Goal: Transaction & Acquisition: Obtain resource

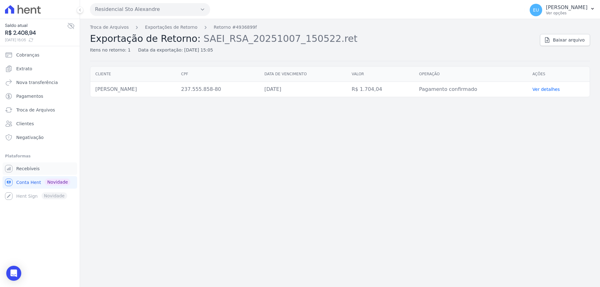
click at [24, 168] on span "Recebíveis" at bounding box center [27, 169] width 23 height 6
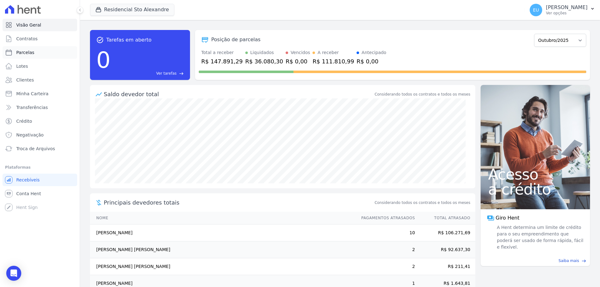
click at [27, 50] on span "Parcelas" at bounding box center [25, 52] width 18 height 6
select select
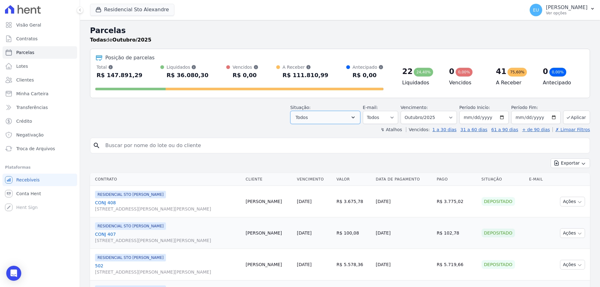
click at [329, 114] on button "Todos" at bounding box center [325, 117] width 70 height 13
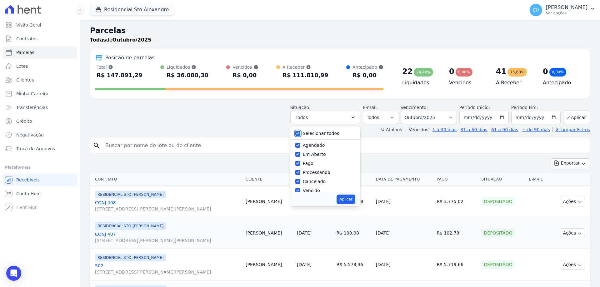
click at [300, 133] on input "Selecionar todos" at bounding box center [297, 133] width 5 height 5
checkbox input "false"
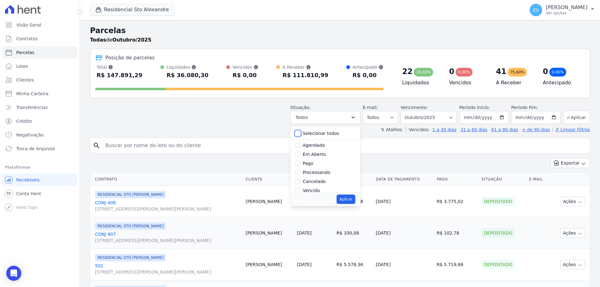
checkbox input "false"
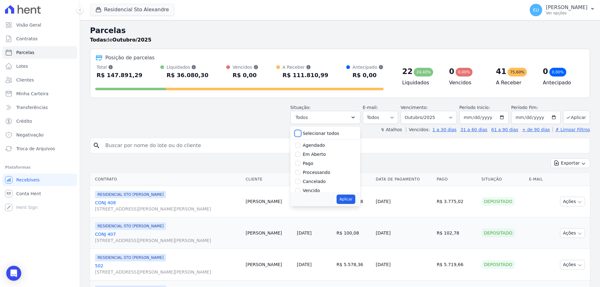
checkbox input "false"
click at [300, 148] on input "Vencido" at bounding box center [297, 148] width 5 height 5
checkbox input "true"
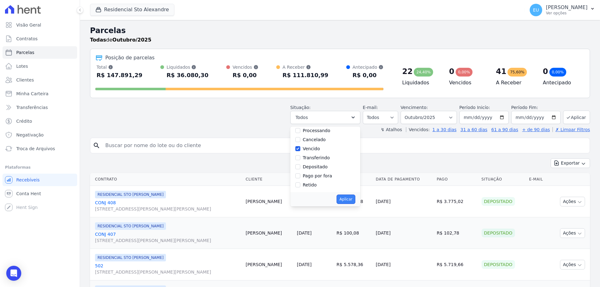
click at [349, 199] on button "Aplicar" at bounding box center [346, 199] width 18 height 9
select select "overdue"
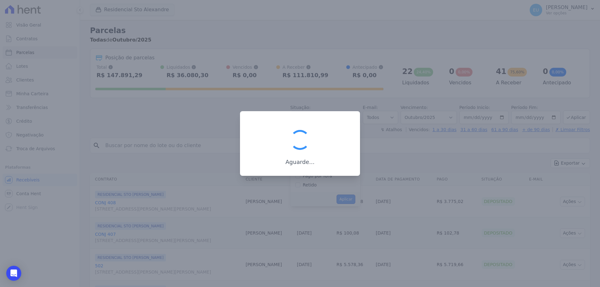
scroll to position [11, 0]
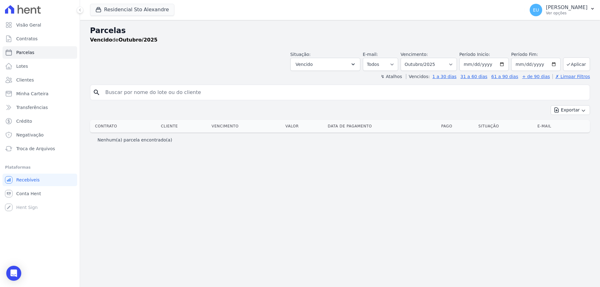
select select
click at [353, 64] on button "Vencido" at bounding box center [325, 64] width 70 height 13
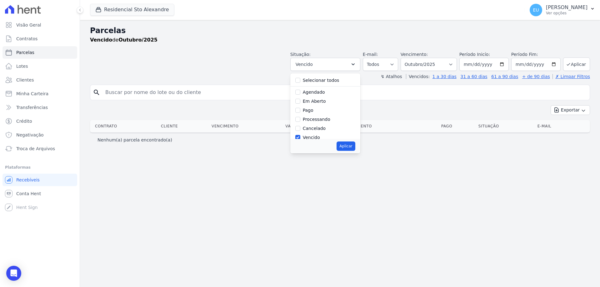
click at [300, 134] on div at bounding box center [297, 137] width 5 height 6
click at [300, 107] on input "Vencido" at bounding box center [297, 106] width 5 height 5
checkbox input "false"
click at [300, 88] on input "Processando" at bounding box center [297, 88] width 5 height 5
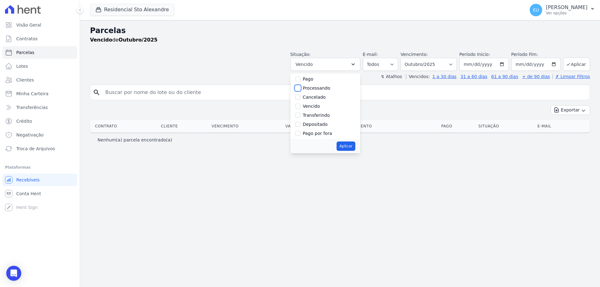
checkbox input "true"
click at [354, 148] on button "Aplicar" at bounding box center [346, 146] width 18 height 9
select select "processing"
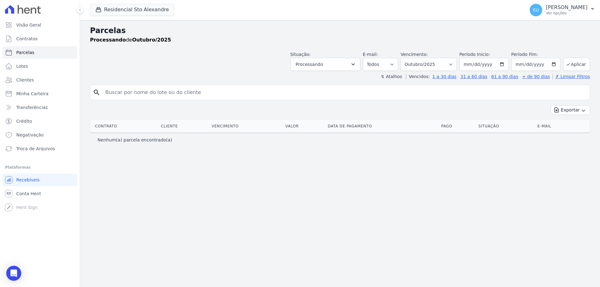
select select
click at [356, 63] on icon "button" at bounding box center [353, 64] width 6 height 6
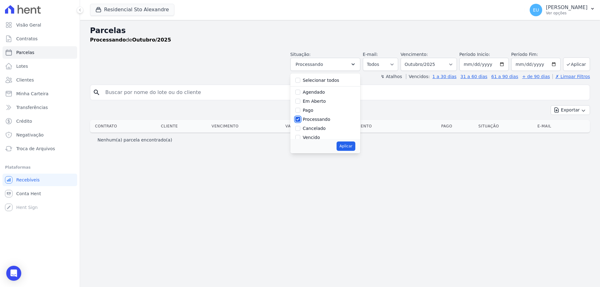
click at [300, 118] on input "Processando" at bounding box center [297, 119] width 5 height 5
checkbox input "false"
click at [300, 101] on input "Em Aberto" at bounding box center [297, 101] width 5 height 5
checkbox input "true"
click at [355, 145] on button "Aplicar" at bounding box center [346, 146] width 18 height 9
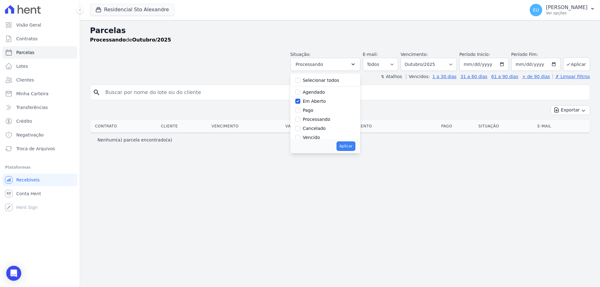
select select "pending"
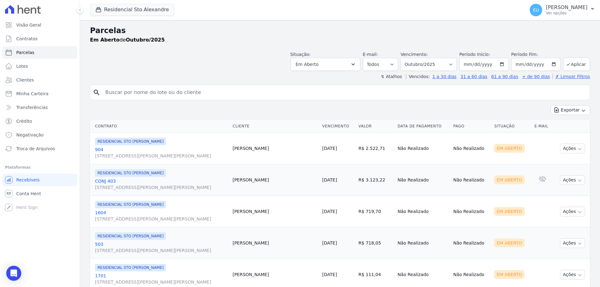
select select
click at [140, 91] on input "search" at bounding box center [345, 92] width 486 height 13
type input "priscila"
select select
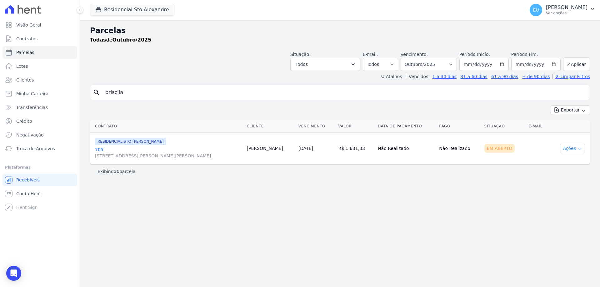
click at [570, 147] on button "Ações" at bounding box center [572, 149] width 25 height 10
click at [557, 163] on link "Ver boleto" at bounding box center [570, 163] width 60 height 12
click at [30, 147] on span "Troca de Arquivos" at bounding box center [35, 149] width 39 height 6
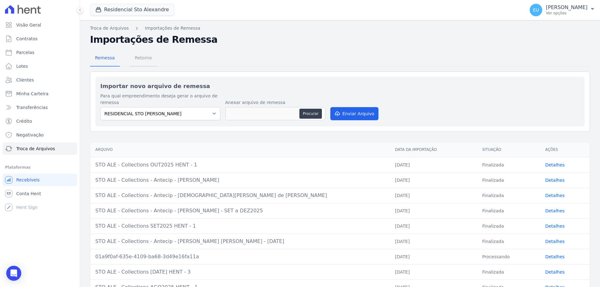
click at [140, 56] on span "Retorno" at bounding box center [143, 58] width 25 height 13
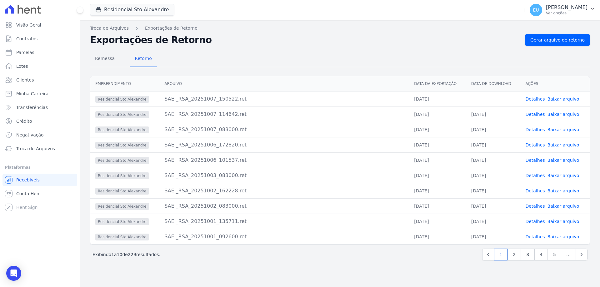
click at [538, 100] on link "Detalhes" at bounding box center [534, 99] width 19 height 5
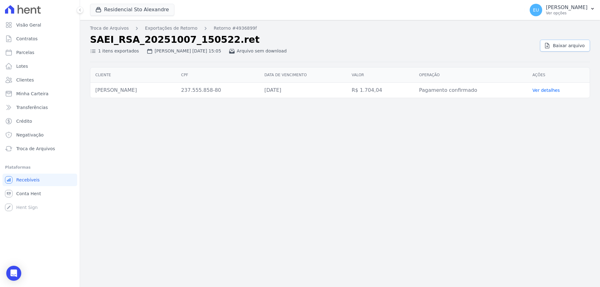
click at [569, 43] on span "Baixar arquivo" at bounding box center [569, 46] width 32 height 6
click at [435, 126] on div "Troca de Arquivos Exportações de Retorno Retorno #4936899f SAEI_RSA_20251007_15…" at bounding box center [340, 153] width 520 height 267
click at [161, 28] on link "Exportações de Retorno" at bounding box center [171, 28] width 53 height 7
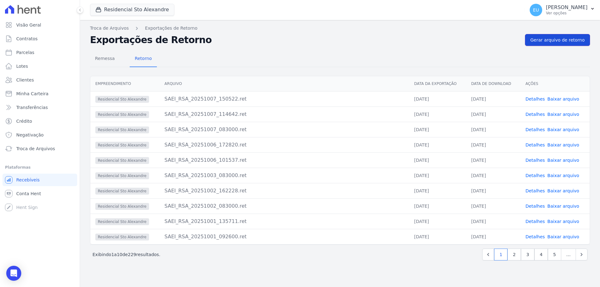
click at [554, 38] on span "Gerar arquivo de retorno" at bounding box center [557, 40] width 54 height 6
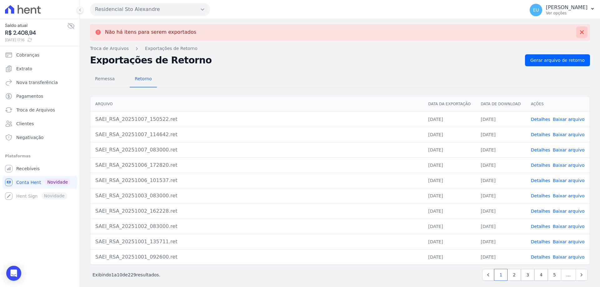
click at [580, 31] on icon at bounding box center [582, 32] width 4 height 4
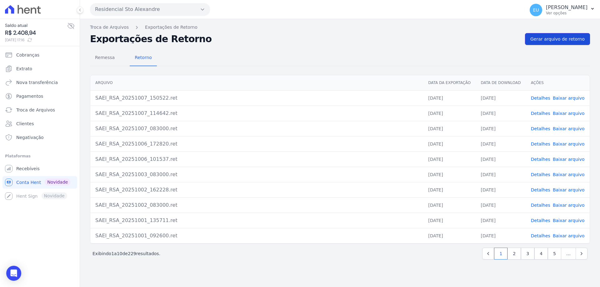
click at [563, 36] on span "Gerar arquivo de retorno" at bounding box center [557, 39] width 54 height 6
click at [543, 98] on link "Detalhes" at bounding box center [540, 98] width 19 height 5
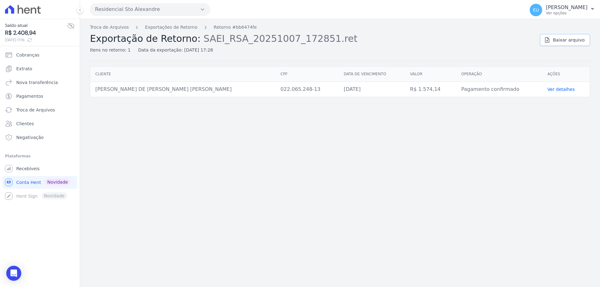
click at [568, 39] on span "Baixar arquivo" at bounding box center [569, 40] width 32 height 6
click at [160, 25] on link "Exportações de Retorno" at bounding box center [171, 27] width 53 height 7
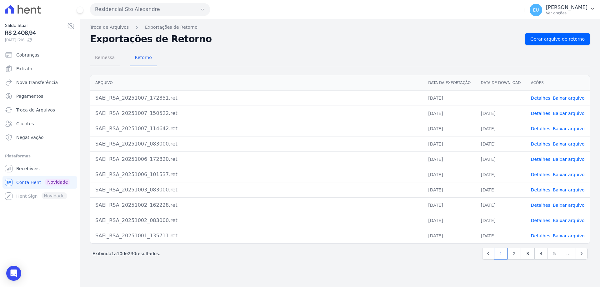
click at [105, 58] on span "Remessa" at bounding box center [104, 57] width 27 height 13
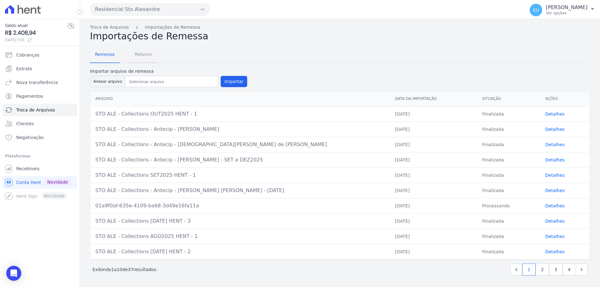
click at [140, 54] on span "Retorno" at bounding box center [143, 54] width 25 height 13
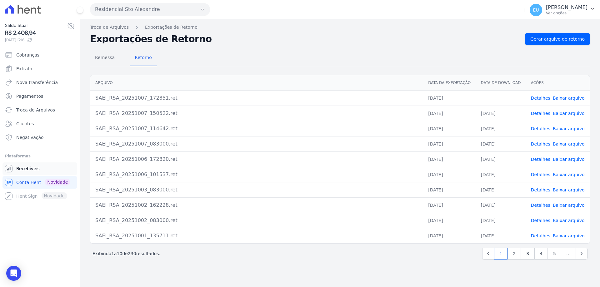
click at [26, 168] on span "Recebíveis" at bounding box center [27, 169] width 23 height 6
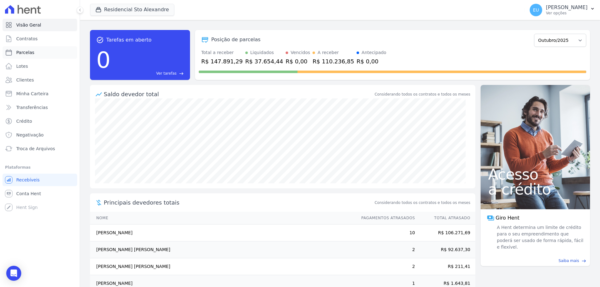
click at [22, 52] on span "Parcelas" at bounding box center [25, 52] width 18 height 6
select select
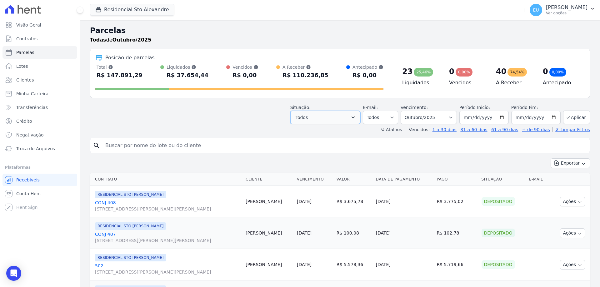
click at [349, 118] on button "Todos" at bounding box center [325, 117] width 70 height 13
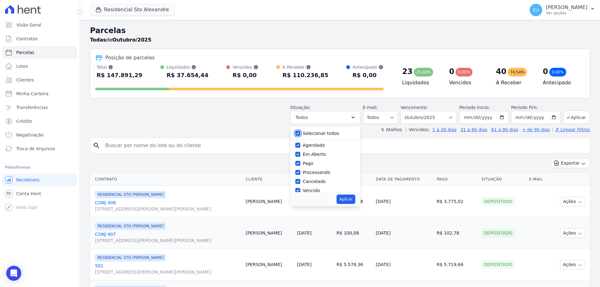
click at [300, 132] on input "Selecionar todos" at bounding box center [297, 133] width 5 height 5
checkbox input "false"
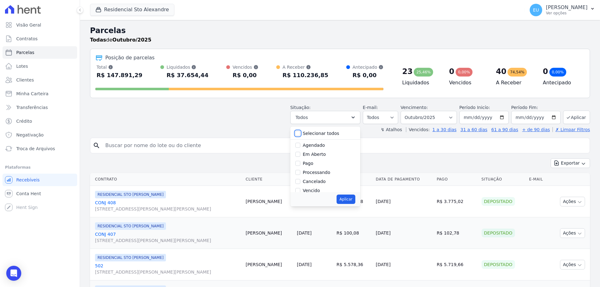
checkbox input "false"
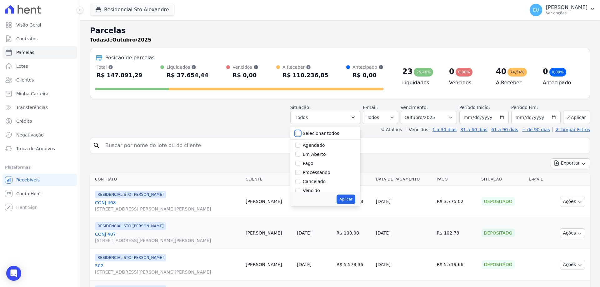
checkbox input "false"
click at [300, 155] on input "Em Aberto" at bounding box center [297, 154] width 5 height 5
checkbox input "true"
click at [351, 198] on button "Aplicar" at bounding box center [346, 199] width 18 height 9
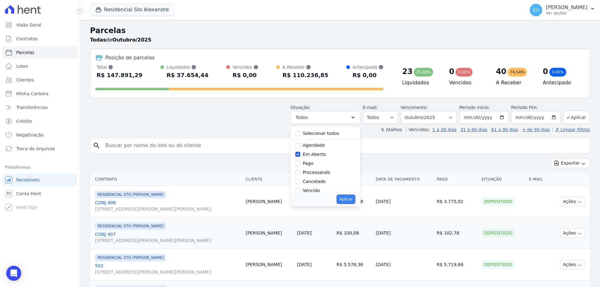
select select "pending"
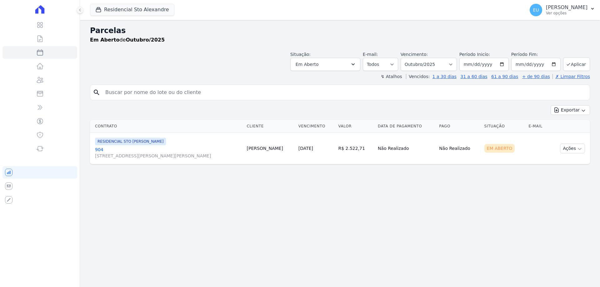
select select
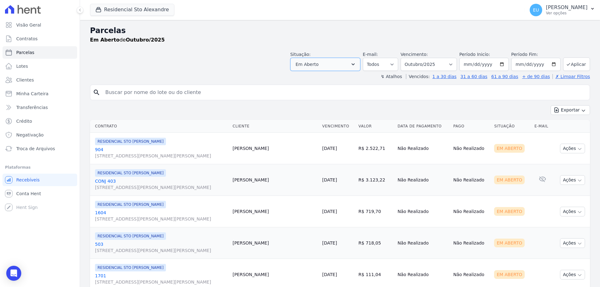
click at [336, 66] on button "Em Aberto" at bounding box center [325, 64] width 70 height 13
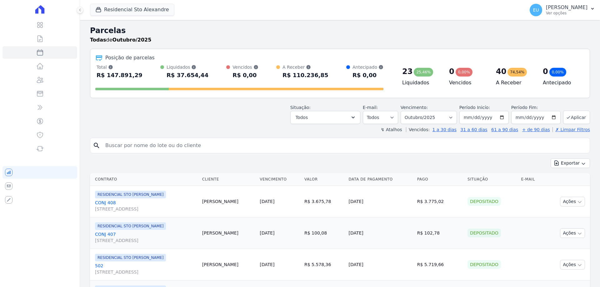
select select
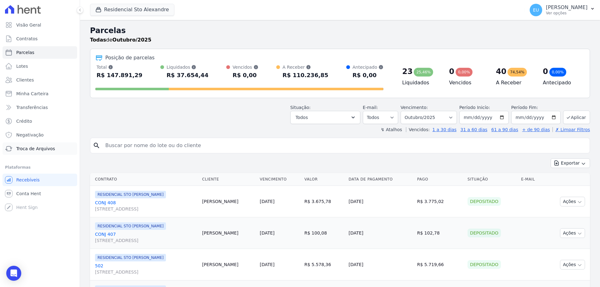
click at [26, 147] on span "Troca de Arquivos" at bounding box center [35, 149] width 39 height 6
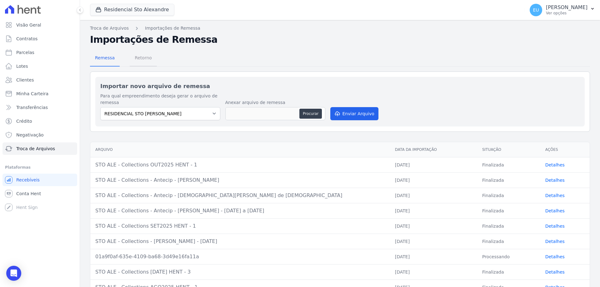
click at [138, 56] on span "Retorno" at bounding box center [143, 58] width 25 height 13
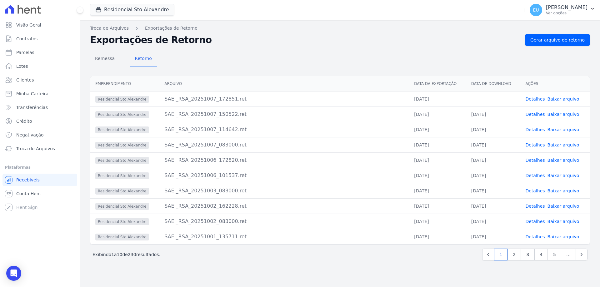
click at [555, 98] on link "Baixar arquivo" at bounding box center [564, 99] width 32 height 5
click at [37, 146] on span "Troca de Arquivos" at bounding box center [35, 149] width 39 height 6
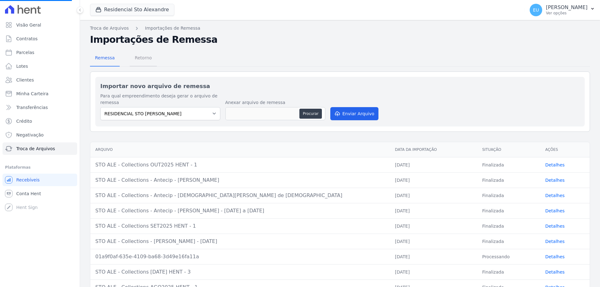
click at [141, 57] on span "Retorno" at bounding box center [143, 58] width 25 height 13
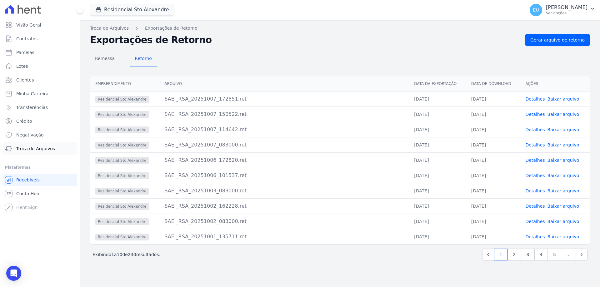
click at [29, 147] on span "Troca de Arquivos" at bounding box center [35, 149] width 39 height 6
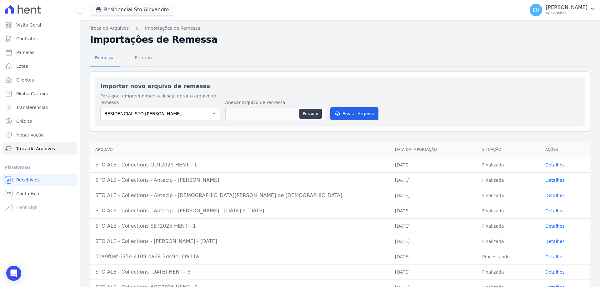
click at [136, 56] on span "Retorno" at bounding box center [143, 58] width 25 height 13
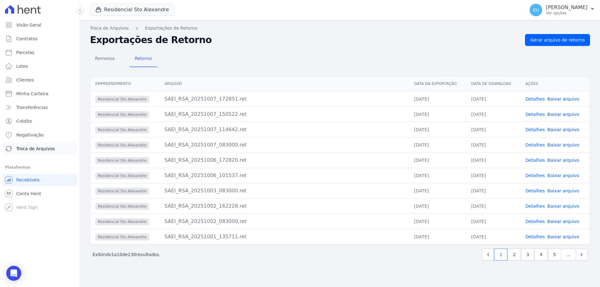
click at [37, 148] on span "Troca de Arquivos" at bounding box center [35, 149] width 39 height 6
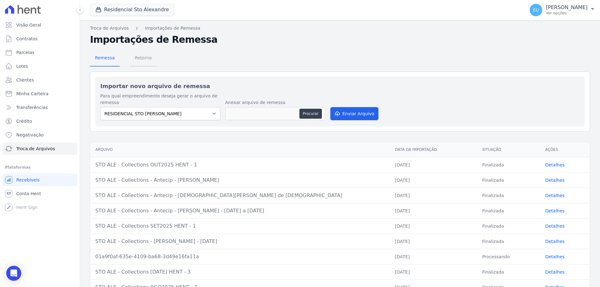
click at [143, 57] on span "Retorno" at bounding box center [143, 58] width 25 height 13
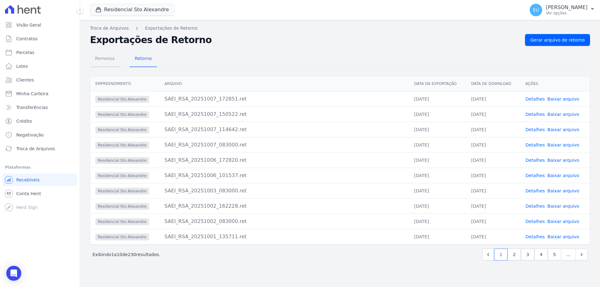
click at [107, 58] on span "Remessa" at bounding box center [104, 58] width 27 height 13
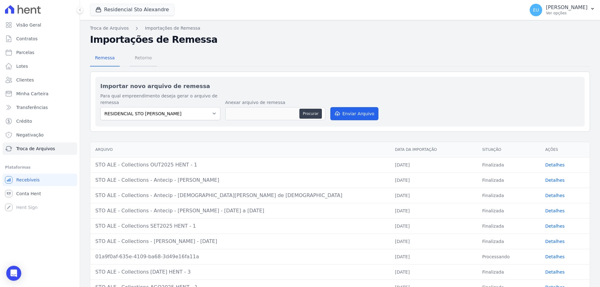
click at [142, 58] on span "Retorno" at bounding box center [143, 58] width 25 height 13
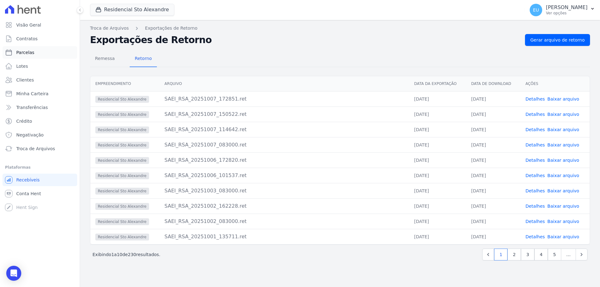
click at [26, 51] on span "Parcelas" at bounding box center [25, 52] width 18 height 6
select select "pending"
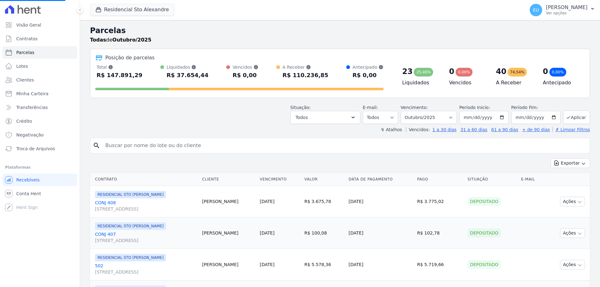
select select
click at [36, 147] on span "Troca de Arquivos" at bounding box center [35, 149] width 39 height 6
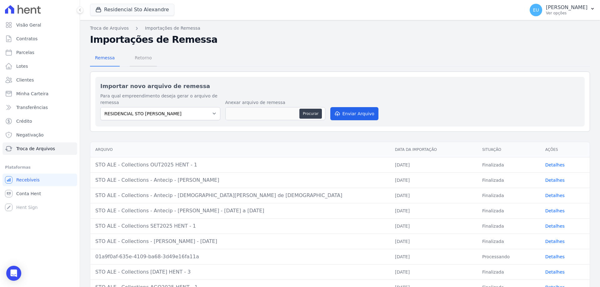
click at [136, 58] on span "Retorno" at bounding box center [143, 58] width 25 height 13
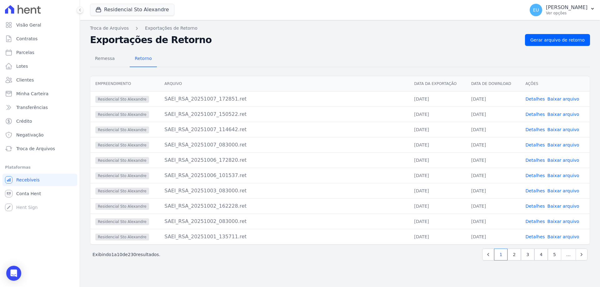
click at [558, 99] on link "Baixar arquivo" at bounding box center [564, 99] width 32 height 5
click at [556, 97] on link "Baixar arquivo" at bounding box center [564, 99] width 32 height 5
click at [404, 36] on h2 "Exportações de Retorno" at bounding box center [305, 39] width 430 height 11
click at [558, 98] on link "Baixar arquivo" at bounding box center [564, 99] width 32 height 5
click at [572, 12] on p "Ver opções" at bounding box center [567, 13] width 42 height 5
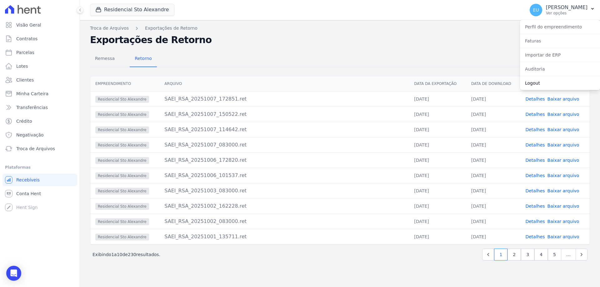
click at [542, 82] on link "Logout" at bounding box center [560, 83] width 80 height 11
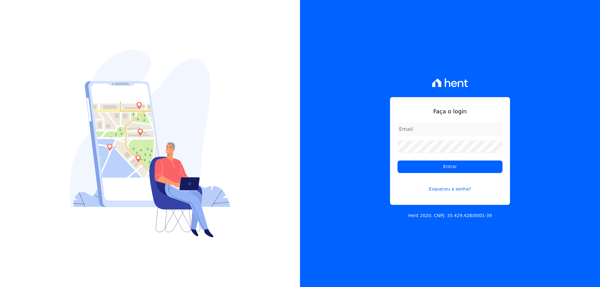
click at [435, 53] on div "Faça o login Entrar Esqueceu a senha? Hent 2020. CNPJ: 35.429.428/0001-39" at bounding box center [450, 143] width 300 height 287
type input "[EMAIL_ADDRESS][DOMAIN_NAME]"
